Goal: Information Seeking & Learning: Learn about a topic

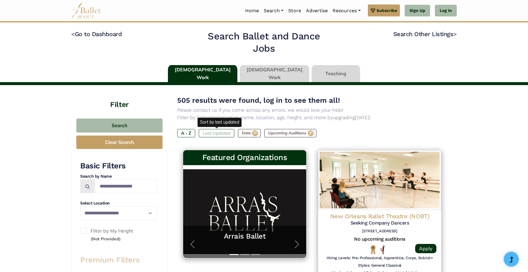
click at [221, 131] on label "Last Updated" at bounding box center [217, 133] width 36 height 8
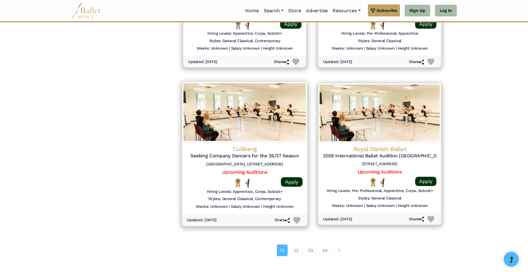
scroll to position [732, 0]
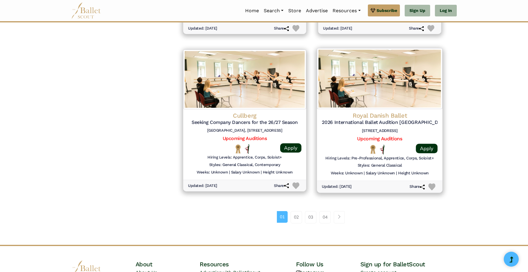
click at [380, 116] on h4 "Royal Danish Ballet" at bounding box center [379, 116] width 116 height 8
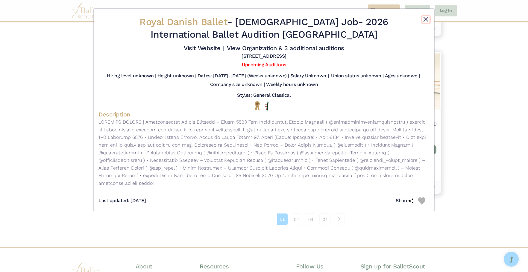
click at [425, 18] on button "Close" at bounding box center [425, 19] width 7 height 7
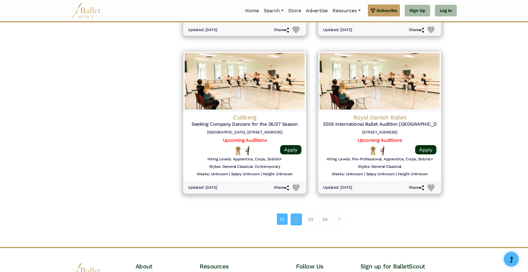
click at [295, 216] on link "02" at bounding box center [295, 220] width 11 height 12
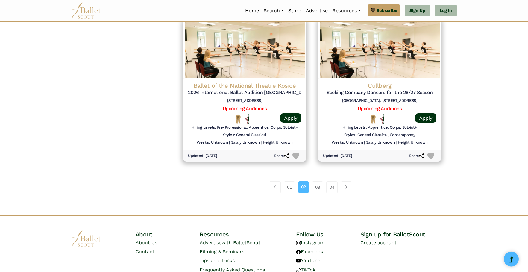
scroll to position [763, 0]
click at [317, 186] on link "03" at bounding box center [317, 187] width 11 height 12
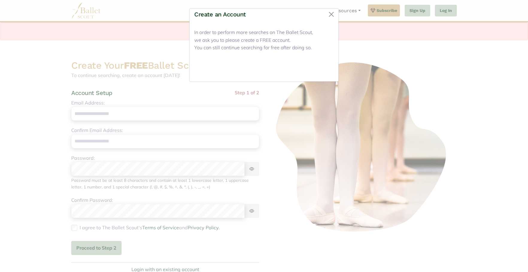
click at [318, 71] on button "Close" at bounding box center [322, 70] width 22 height 14
